Goal: Obtain resource: Download file/media

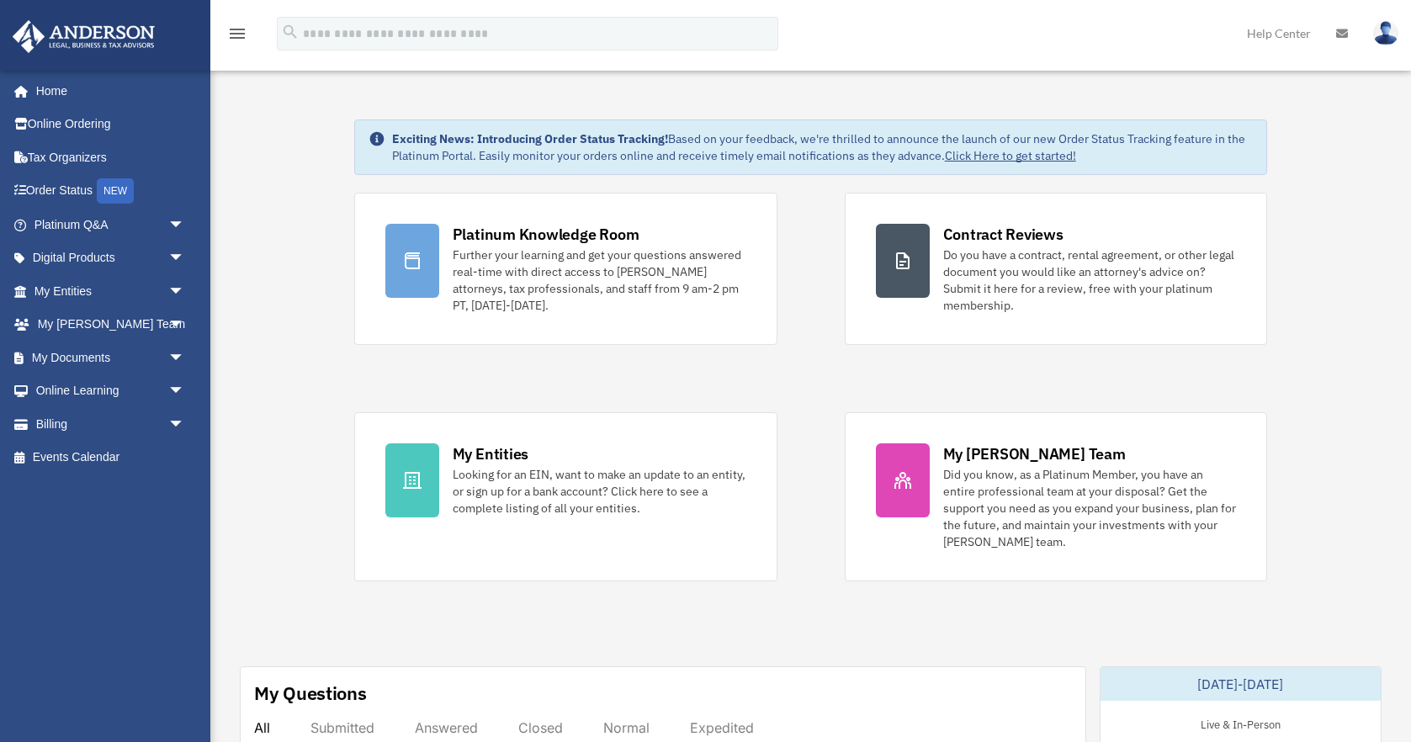
click at [176, 356] on span "arrow_drop_down" at bounding box center [185, 358] width 34 height 34
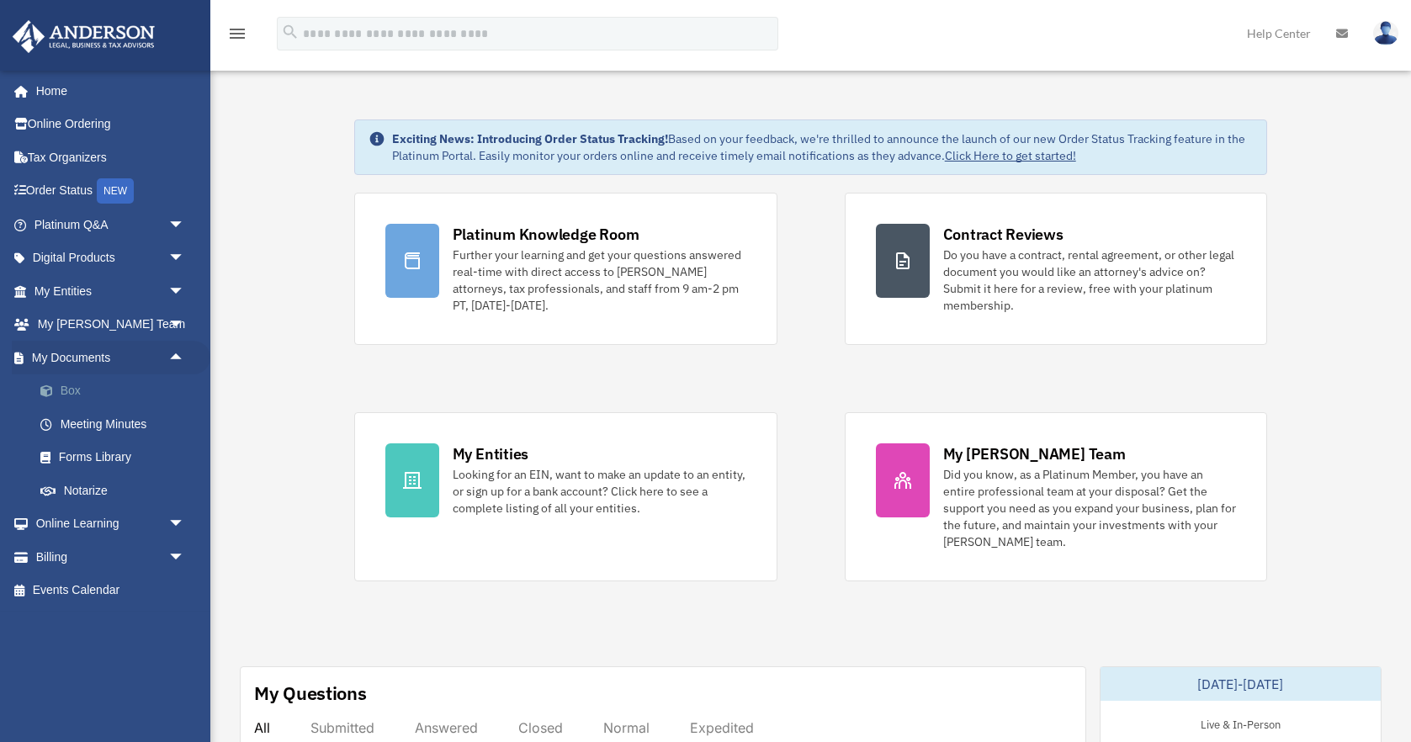
click at [76, 390] on link "Box" at bounding box center [117, 391] width 187 height 34
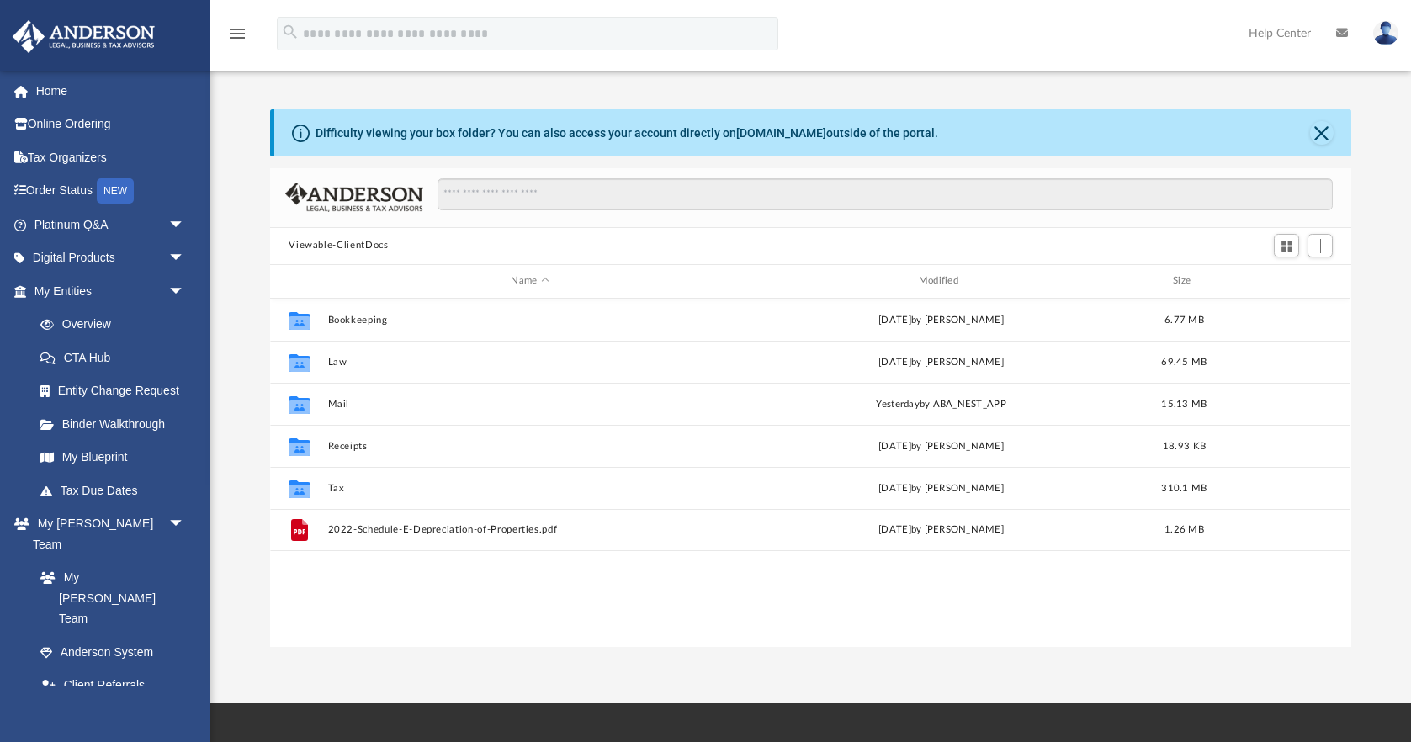
scroll to position [382, 1080]
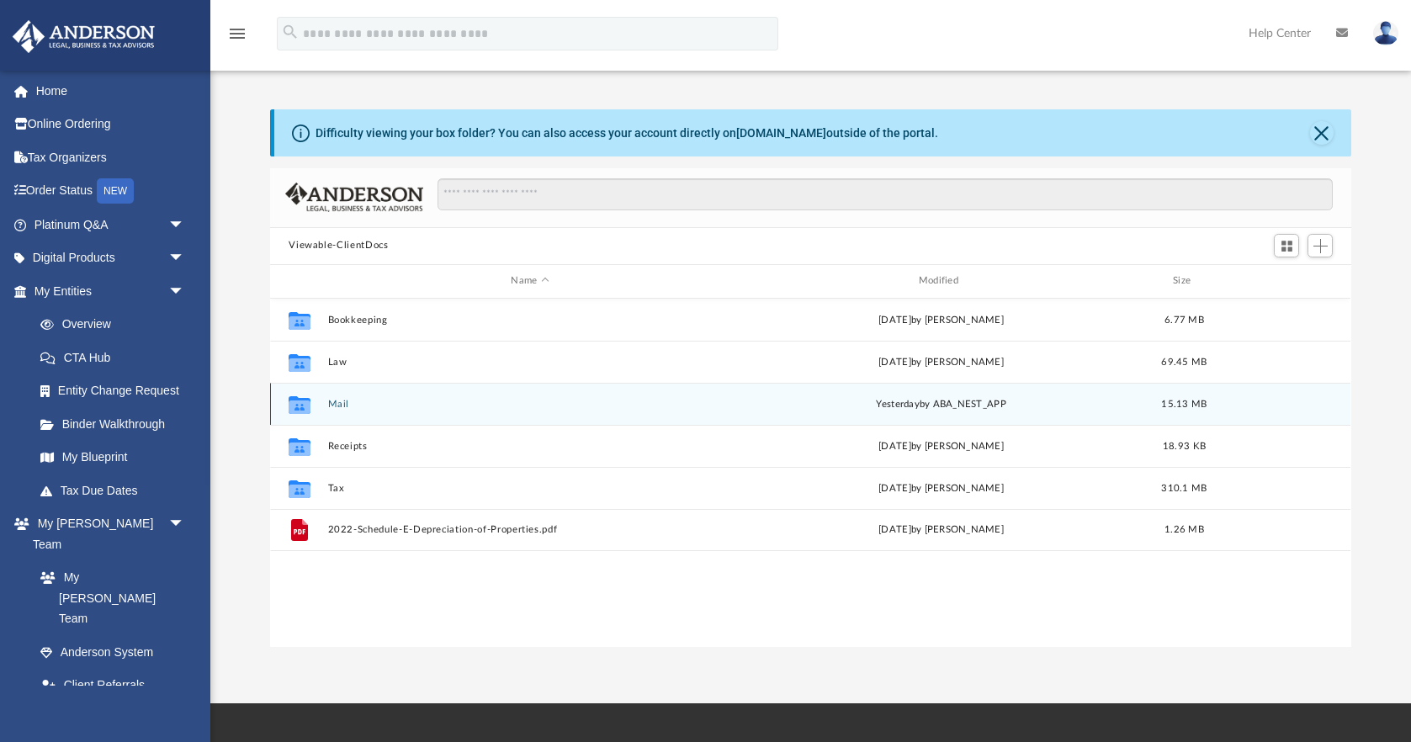
click at [340, 403] on button "Mail" at bounding box center [530, 404] width 404 height 11
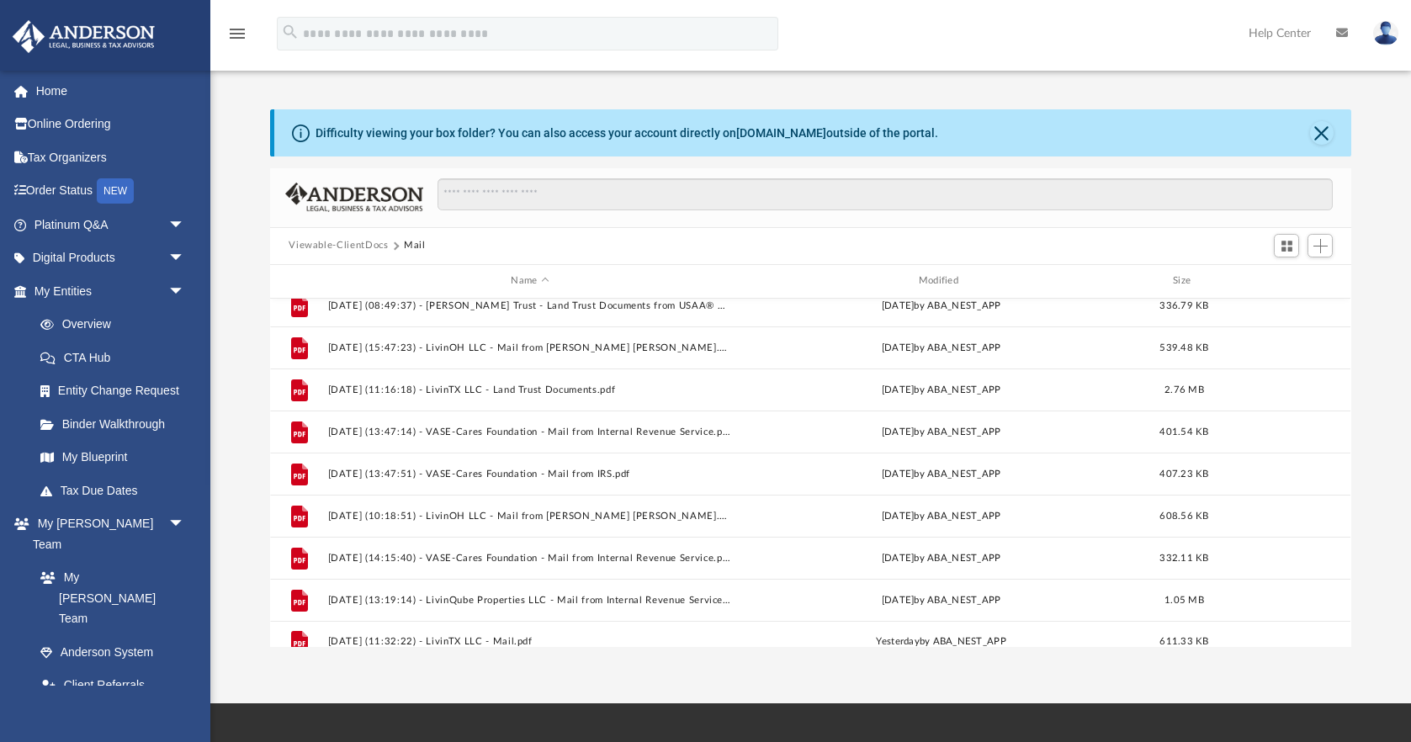
scroll to position [660, 0]
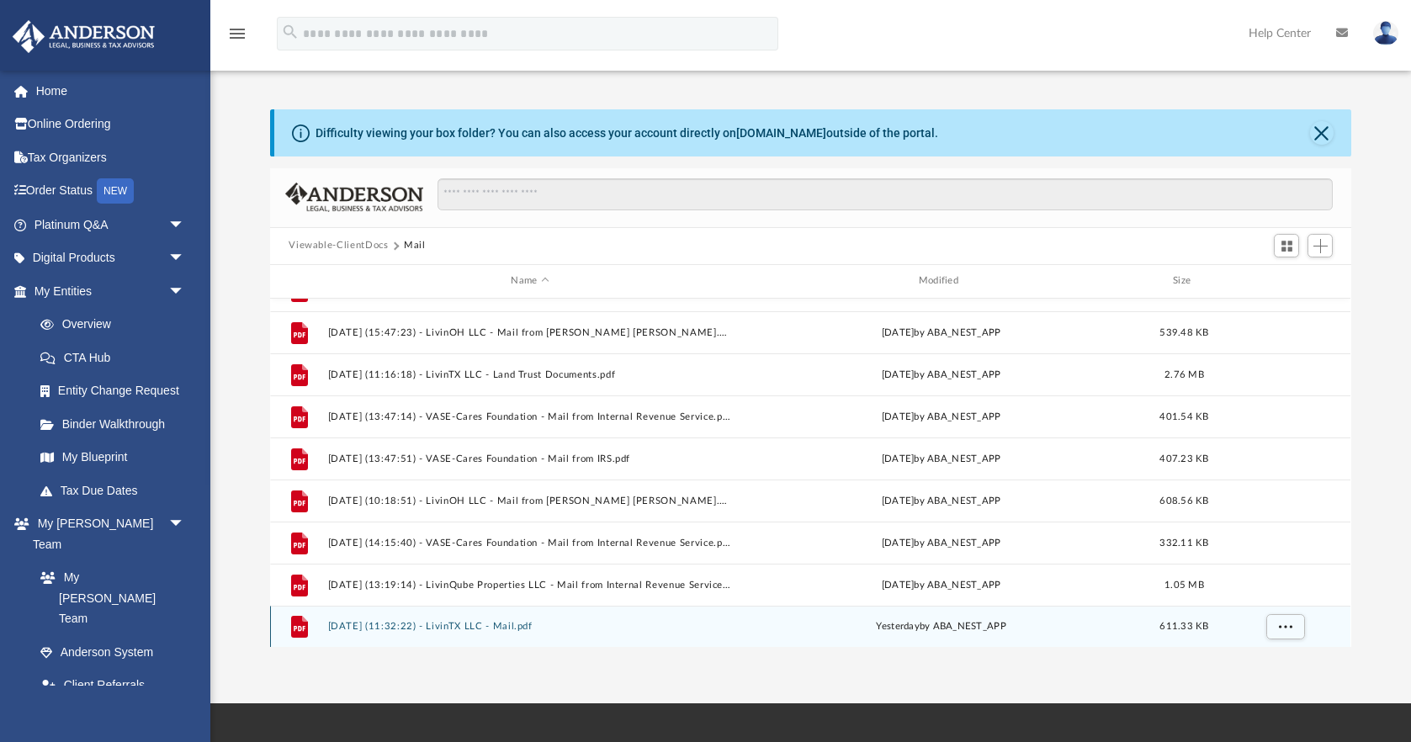
click at [427, 625] on button "[DATE] (11:32:22) - LivinTX LLC - Mail.pdf" at bounding box center [530, 626] width 404 height 11
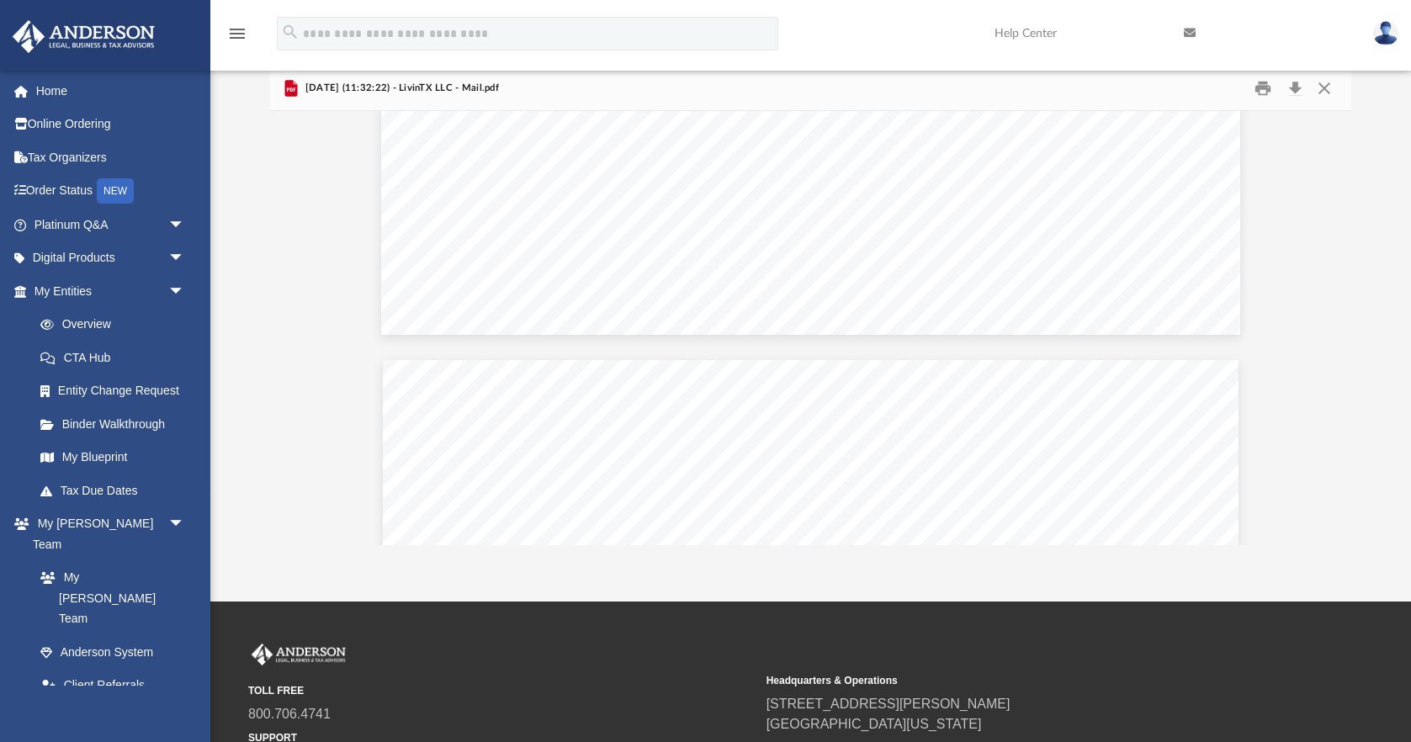
scroll to position [2224, 0]
